Goal: Task Accomplishment & Management: Manage account settings

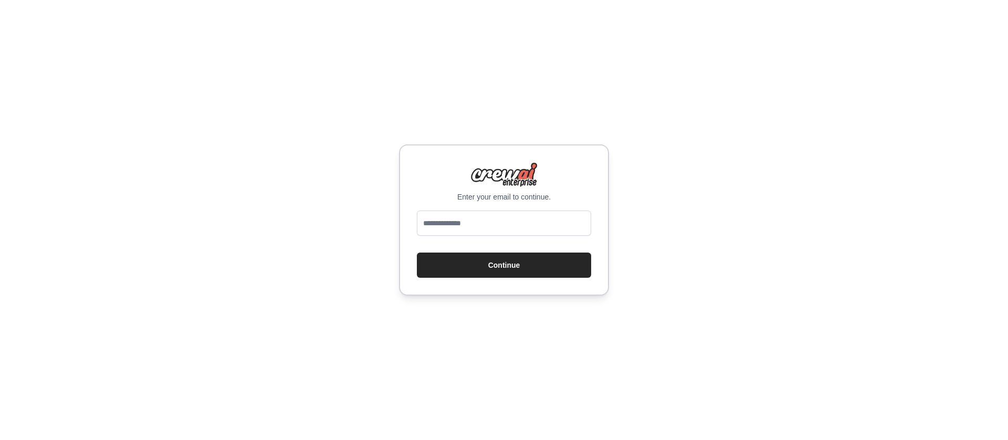
click at [525, 225] on input "email" at bounding box center [504, 223] width 174 height 25
type input "**********"
click at [510, 258] on button "Continue" at bounding box center [504, 265] width 174 height 25
click at [505, 272] on button "Continue" at bounding box center [504, 265] width 174 height 25
click at [502, 266] on button "Continue" at bounding box center [504, 265] width 174 height 25
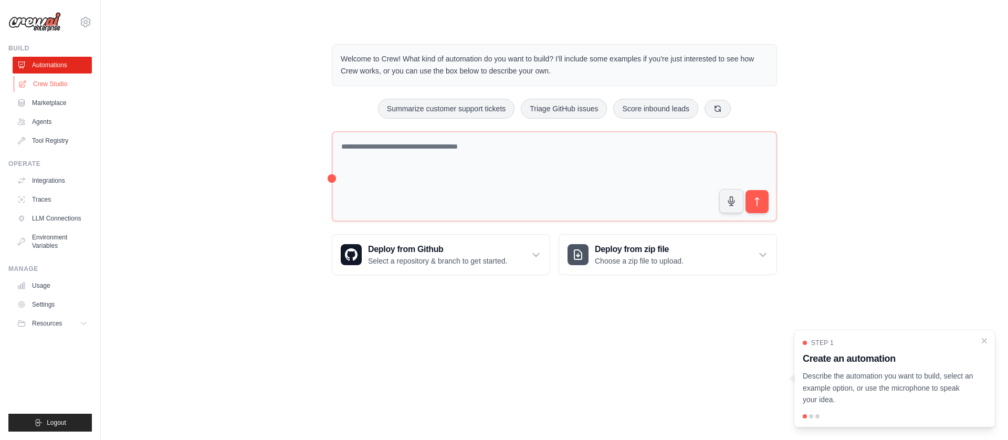
click at [53, 82] on link "Crew Studio" at bounding box center [53, 84] width 79 height 17
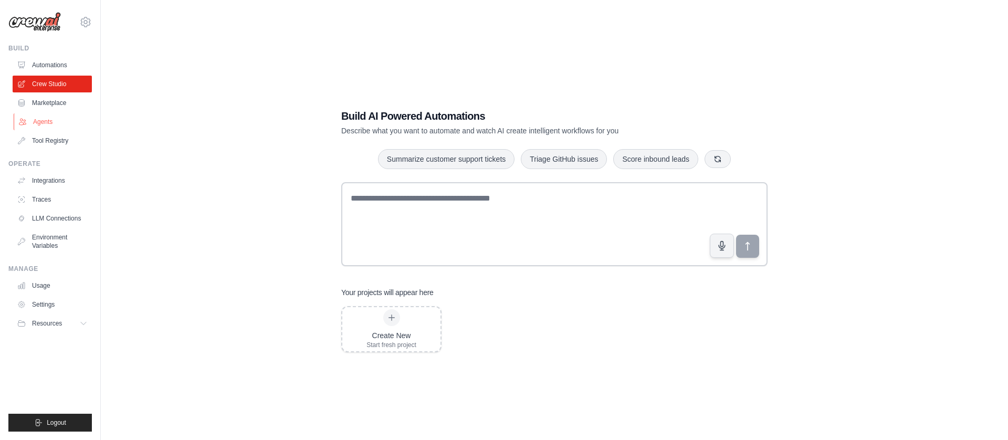
click at [37, 124] on link "Agents" at bounding box center [53, 121] width 79 height 17
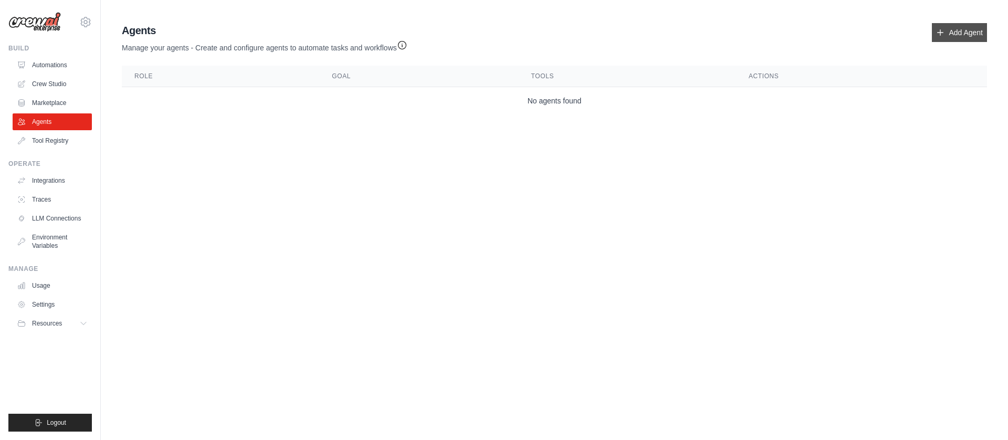
click at [959, 33] on link "Add Agent" at bounding box center [959, 32] width 55 height 19
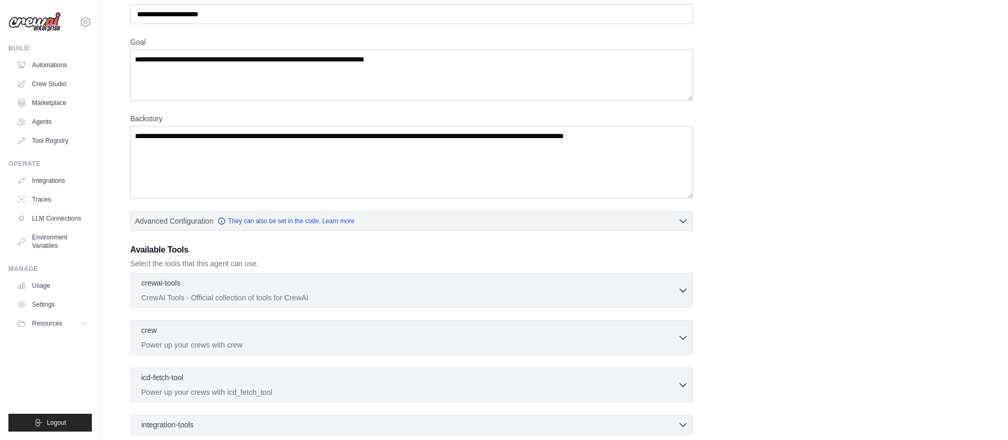
scroll to position [61, 0]
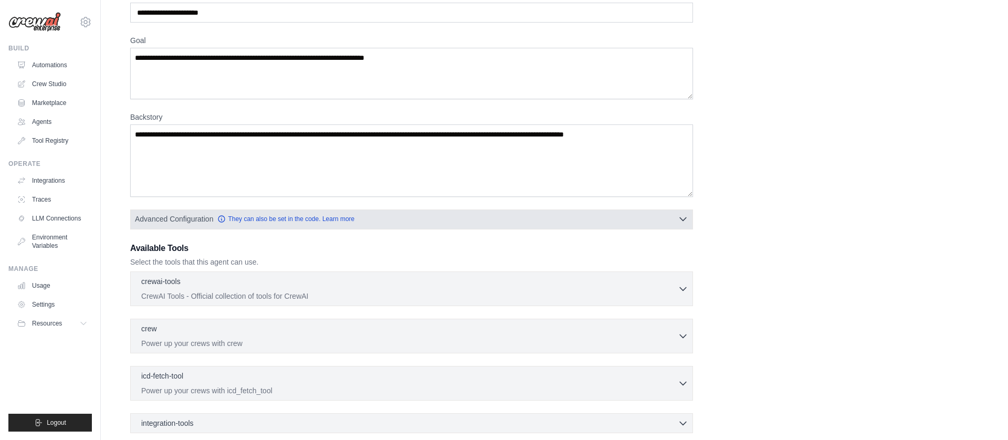
click at [684, 224] on button "Advanced Configuration They can also be set in the code. Learn more" at bounding box center [412, 218] width 562 height 19
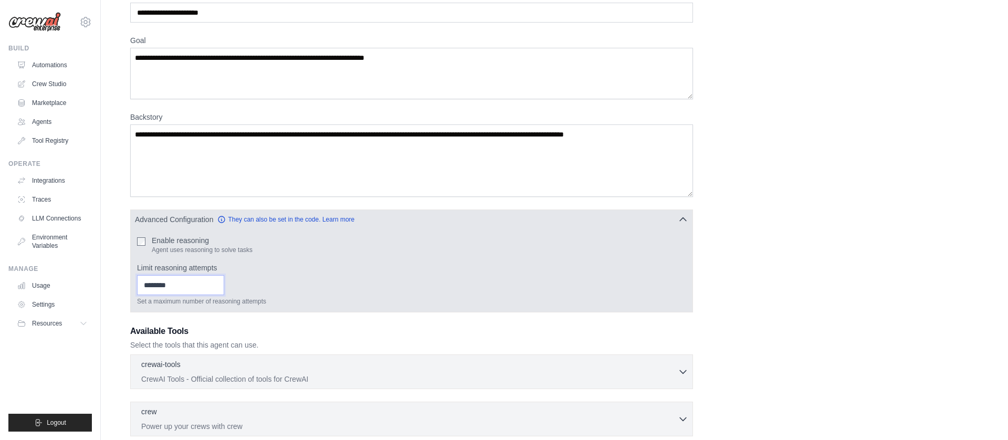
click at [178, 285] on input "Limit reasoning attempts" at bounding box center [180, 285] width 87 height 20
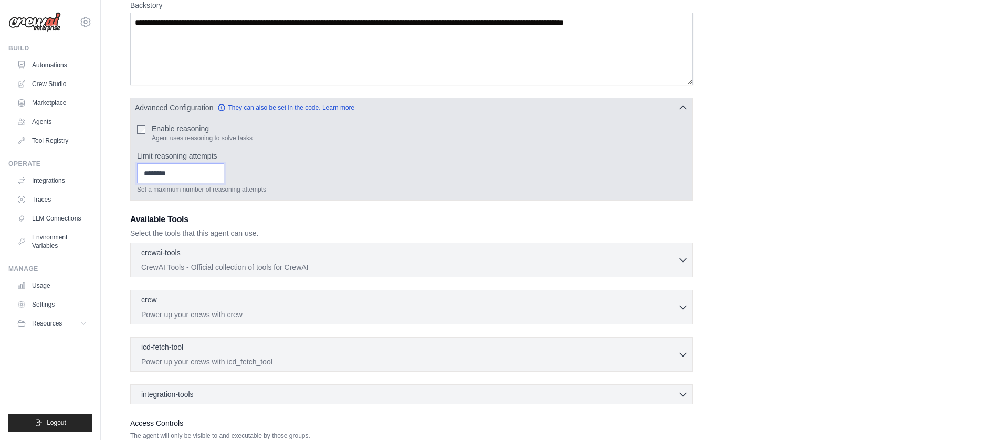
scroll to position [174, 0]
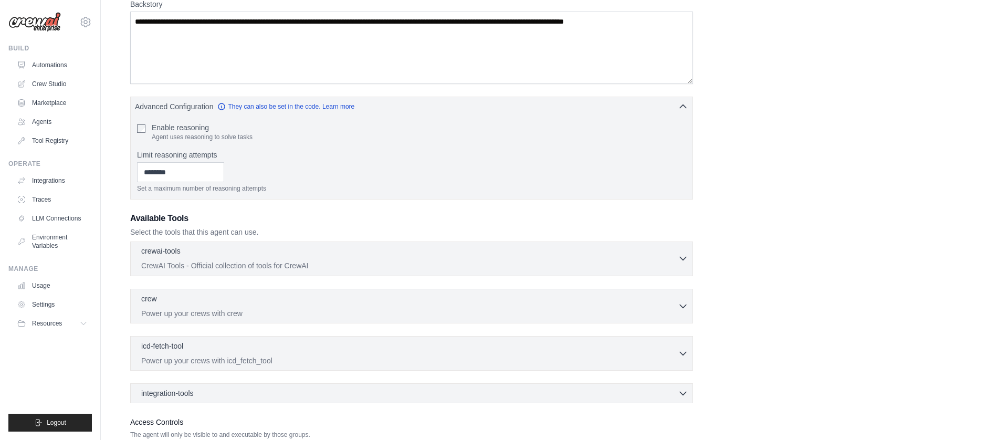
click at [269, 259] on div "crewai-tools 0 selected CrewAI Tools - Official collection of tools for CrewAI" at bounding box center [409, 258] width 537 height 25
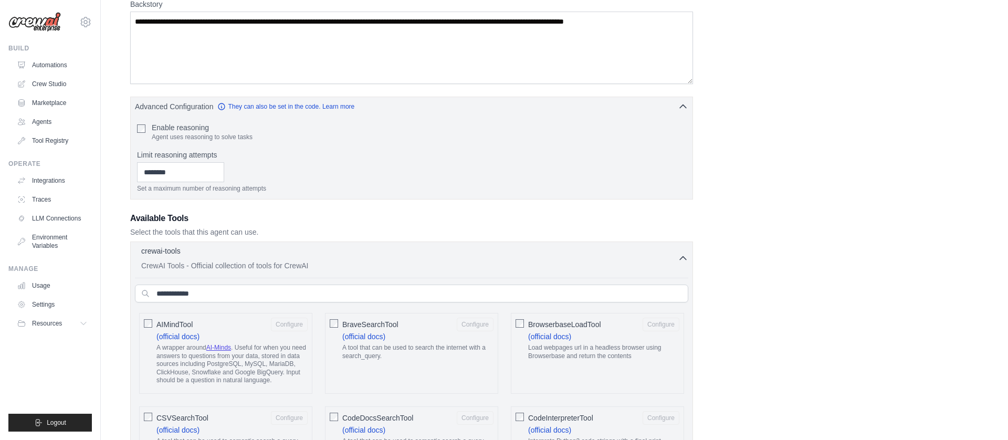
click at [269, 259] on div "crewai-tools 0 selected CrewAI Tools - Official collection of tools for CrewAI" at bounding box center [409, 258] width 537 height 25
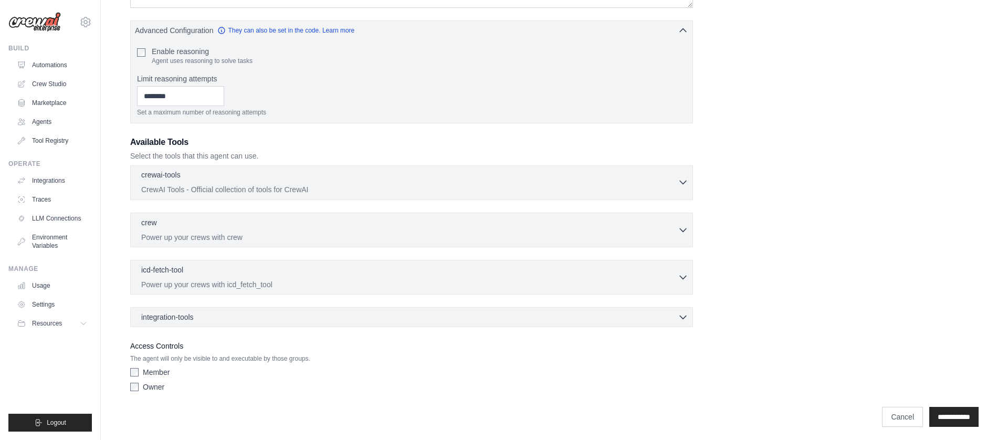
scroll to position [246, 0]
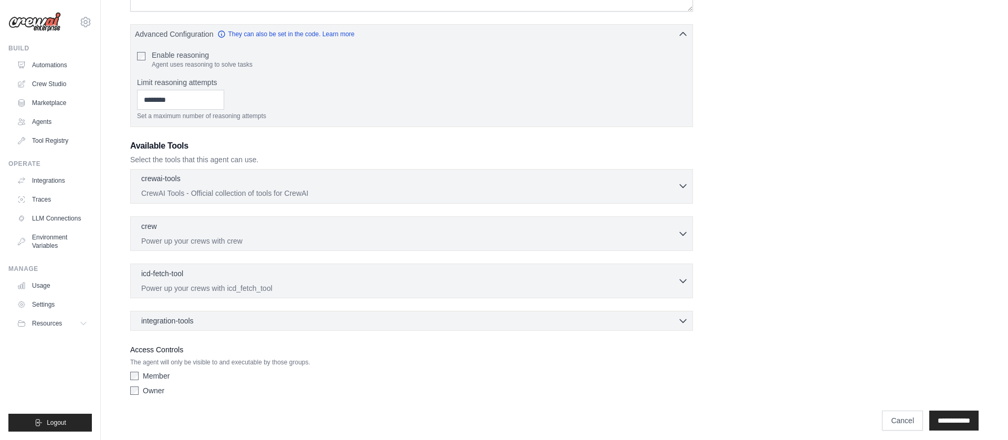
click at [680, 185] on icon "button" at bounding box center [683, 186] width 10 height 10
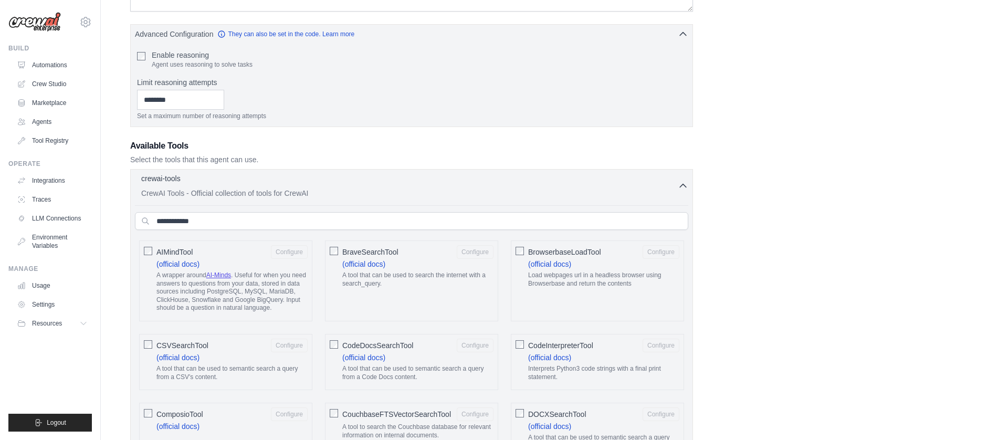
click at [680, 185] on icon "button" at bounding box center [683, 186] width 10 height 10
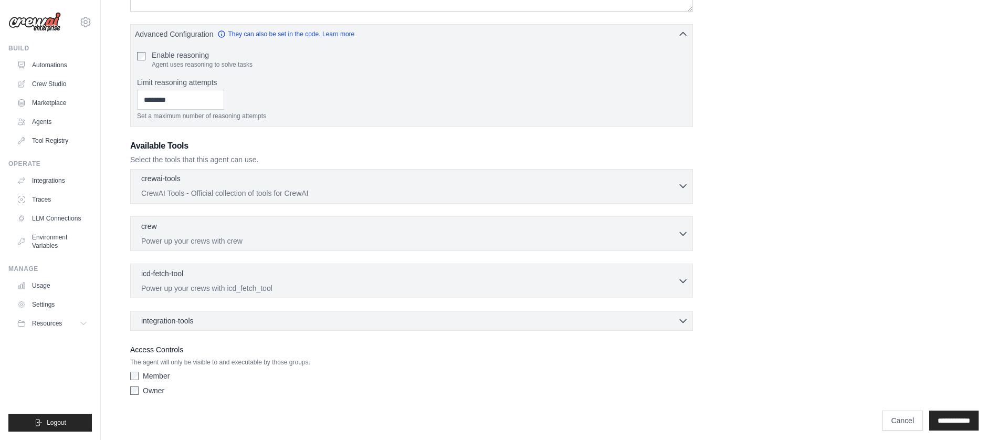
click at [677, 190] on p "CrewAI Tools - Official collection of tools for CrewAI" at bounding box center [409, 193] width 537 height 10
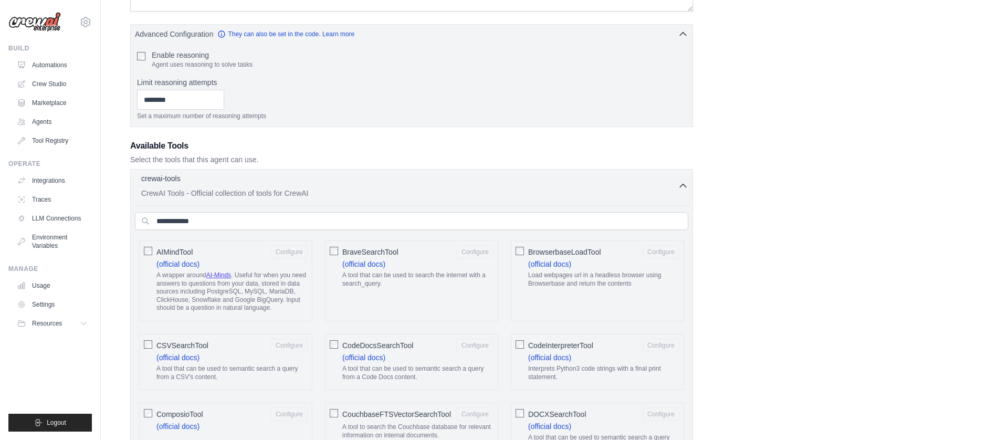
click at [677, 189] on p "CrewAI Tools - Official collection of tools for CrewAI" at bounding box center [409, 193] width 537 height 10
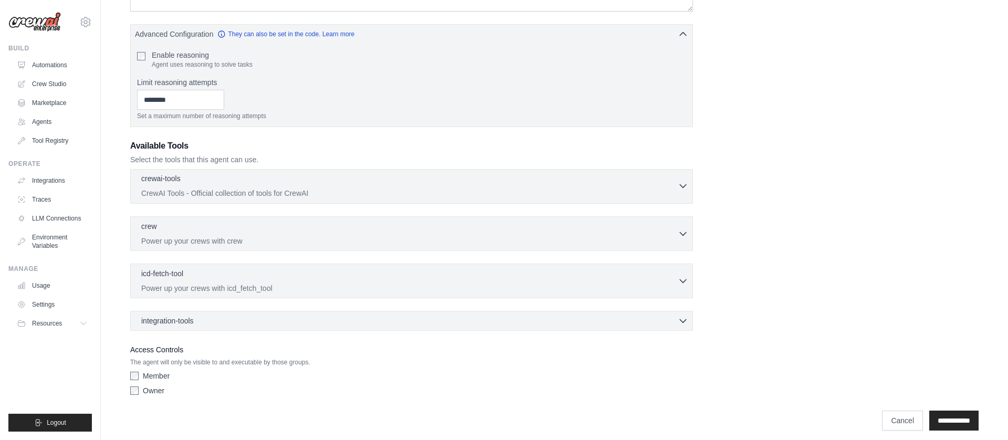
scroll to position [254, 0]
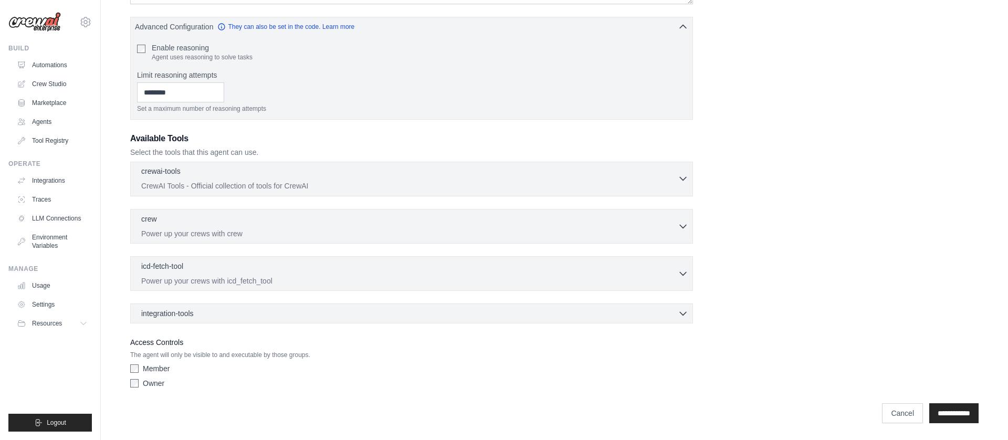
click at [680, 178] on icon "button" at bounding box center [683, 178] width 10 height 10
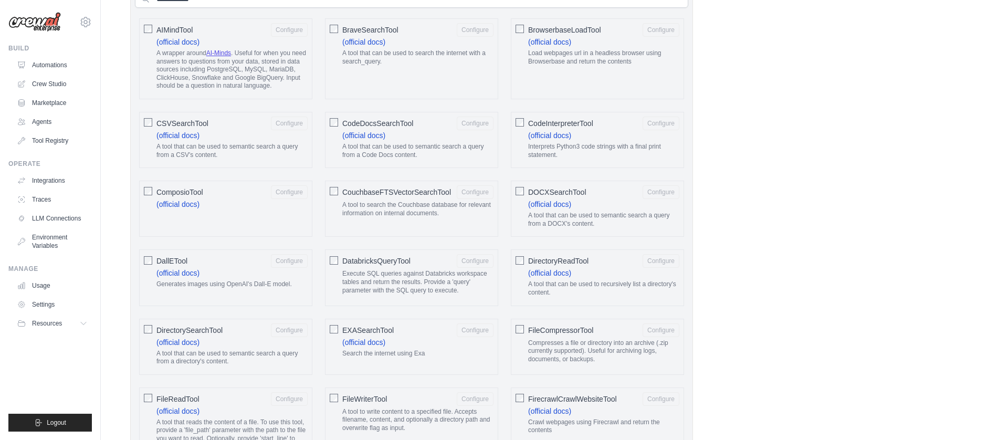
scroll to position [470, 0]
click at [296, 259] on button "Configure" at bounding box center [289, 258] width 37 height 14
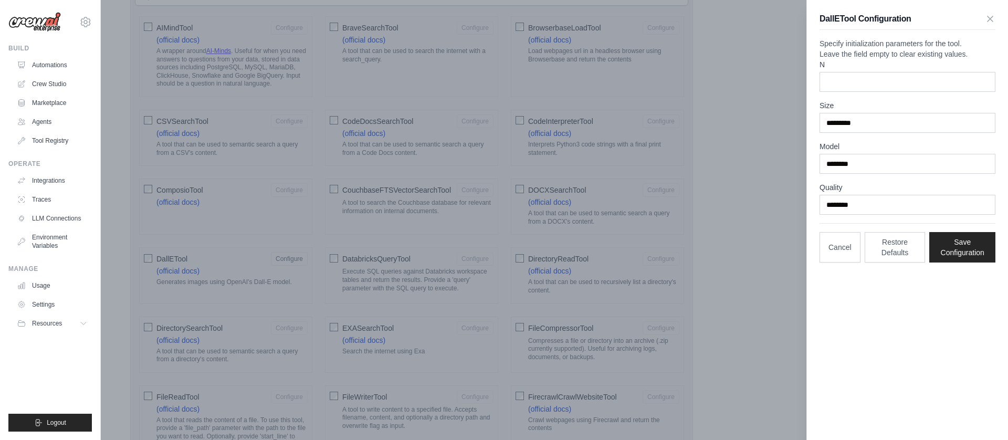
click at [688, 262] on div at bounding box center [504, 220] width 1008 height 440
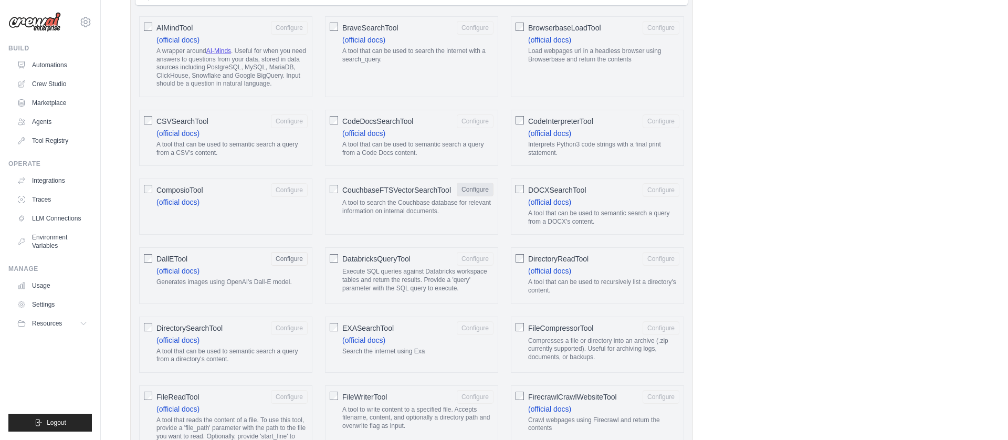
click at [469, 188] on button "Configure" at bounding box center [475, 190] width 37 height 14
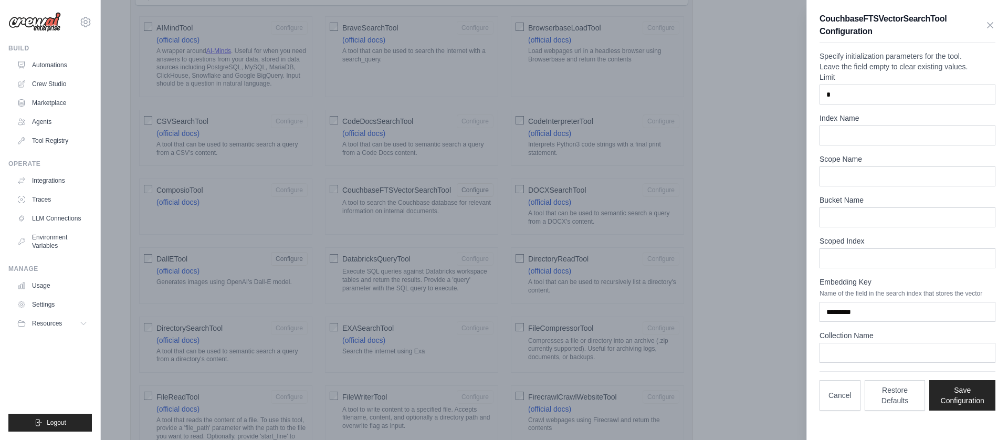
scroll to position [0, 0]
click at [994, 27] on icon "button" at bounding box center [990, 24] width 10 height 10
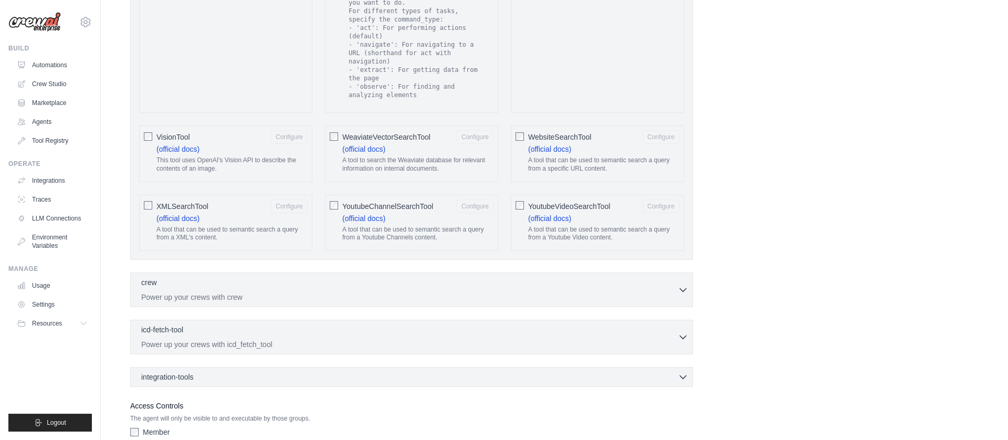
scroll to position [2032, 0]
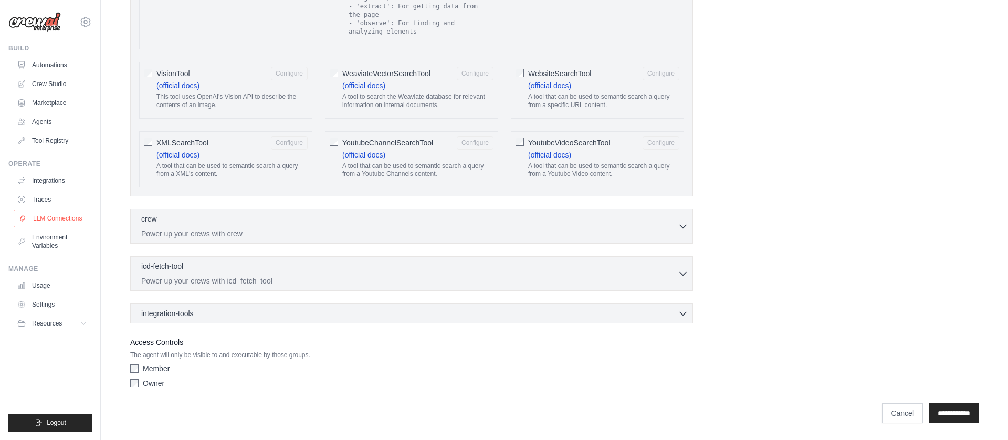
click at [42, 214] on link "LLM Connections" at bounding box center [53, 218] width 79 height 17
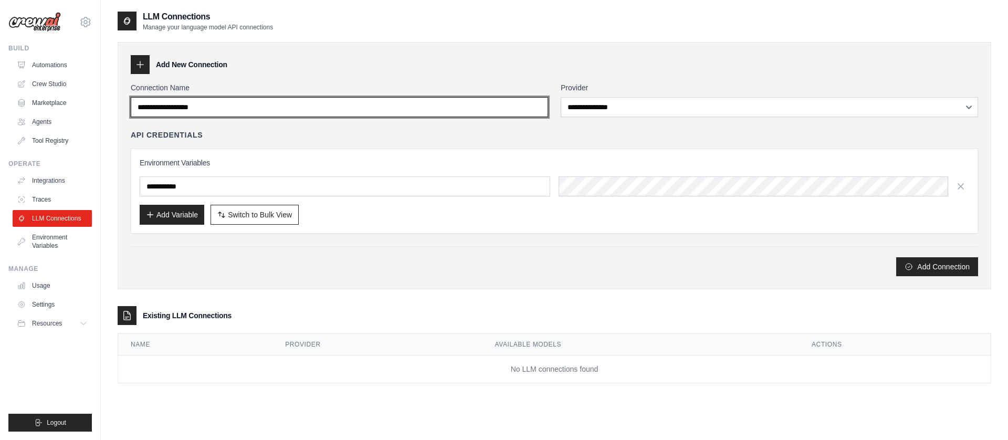
click at [199, 109] on input "Connection Name" at bounding box center [339, 107] width 417 height 20
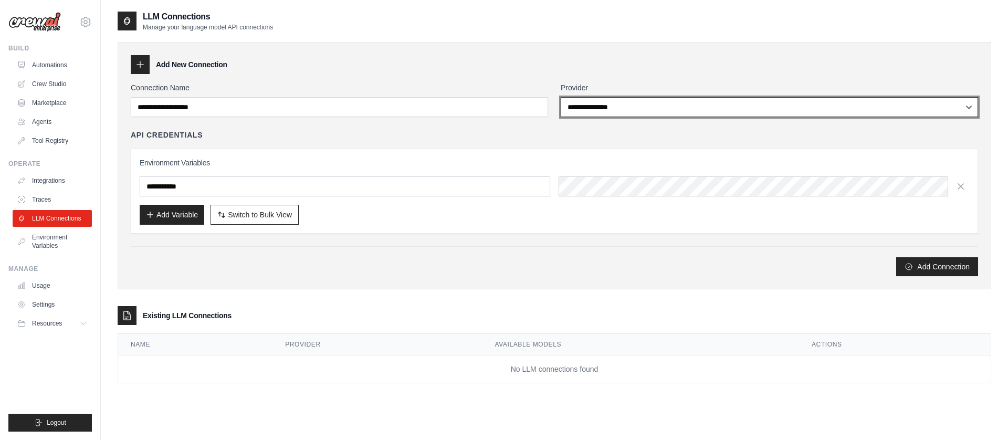
click at [595, 109] on select "**********" at bounding box center [769, 107] width 417 height 20
select select "********"
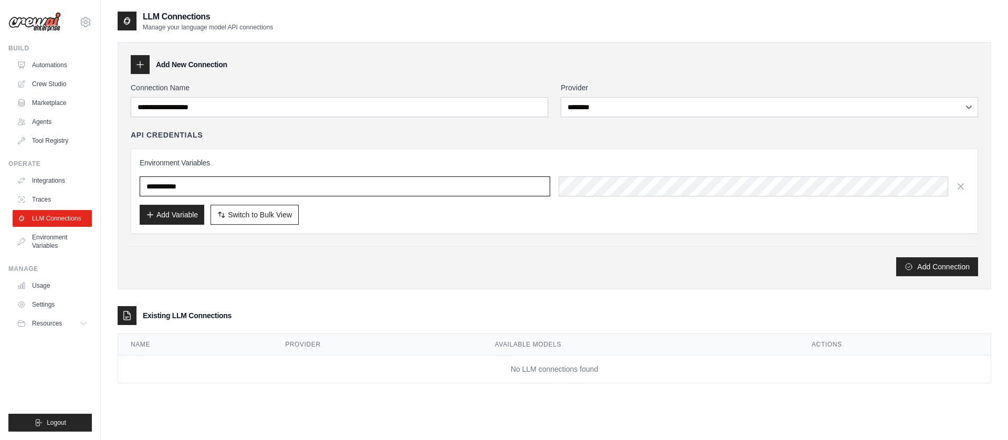
click at [224, 187] on input "text" at bounding box center [345, 186] width 411 height 20
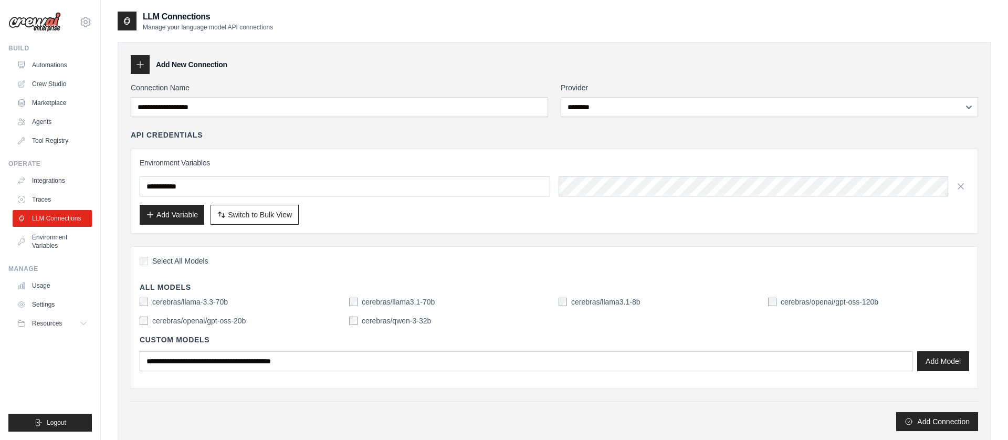
click at [427, 372] on div "Custom Models Add Model" at bounding box center [554, 353] width 829 height 54
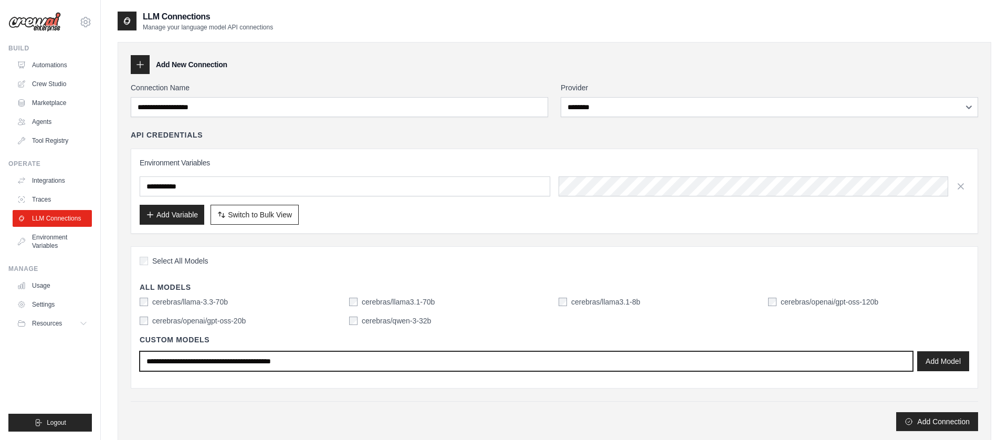
click at [427, 360] on input "text" at bounding box center [526, 361] width 773 height 20
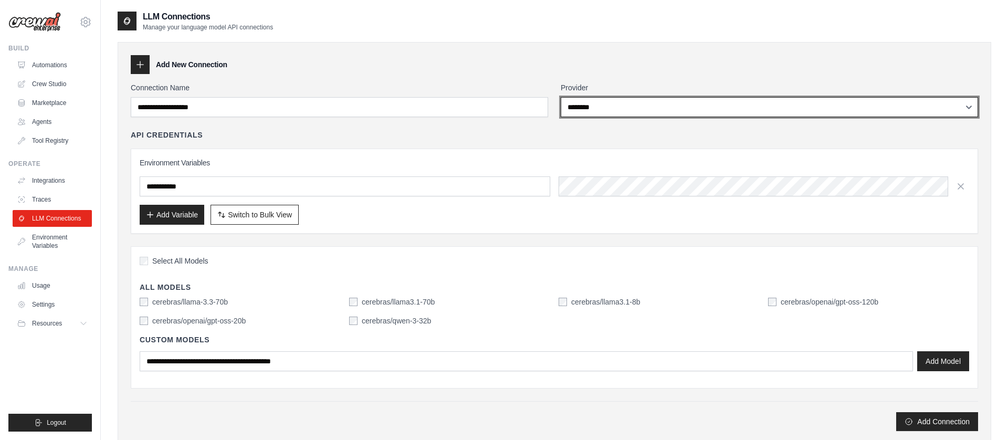
click at [623, 111] on select "**********" at bounding box center [769, 107] width 417 height 20
